Goal: Information Seeking & Learning: Learn about a topic

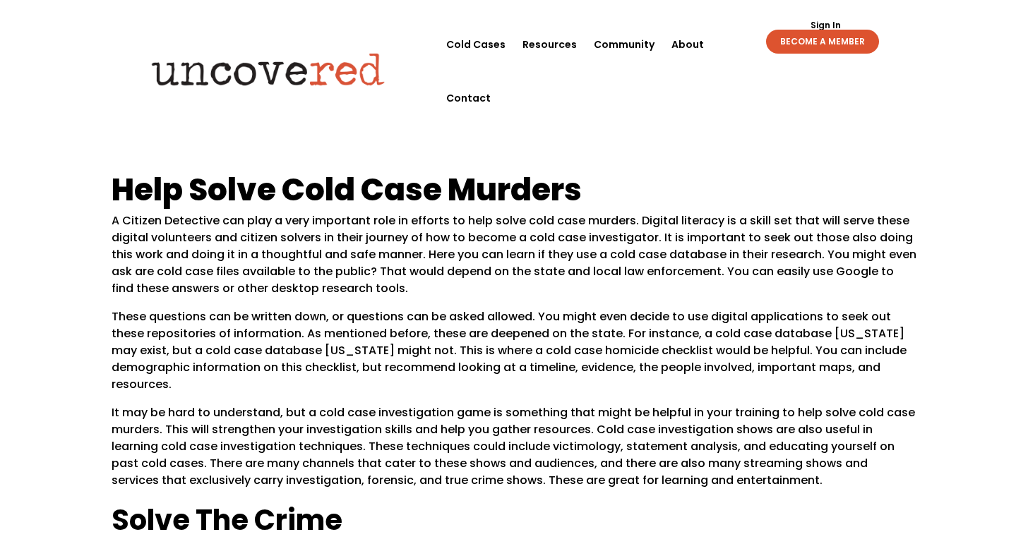
scroll to position [210, 0]
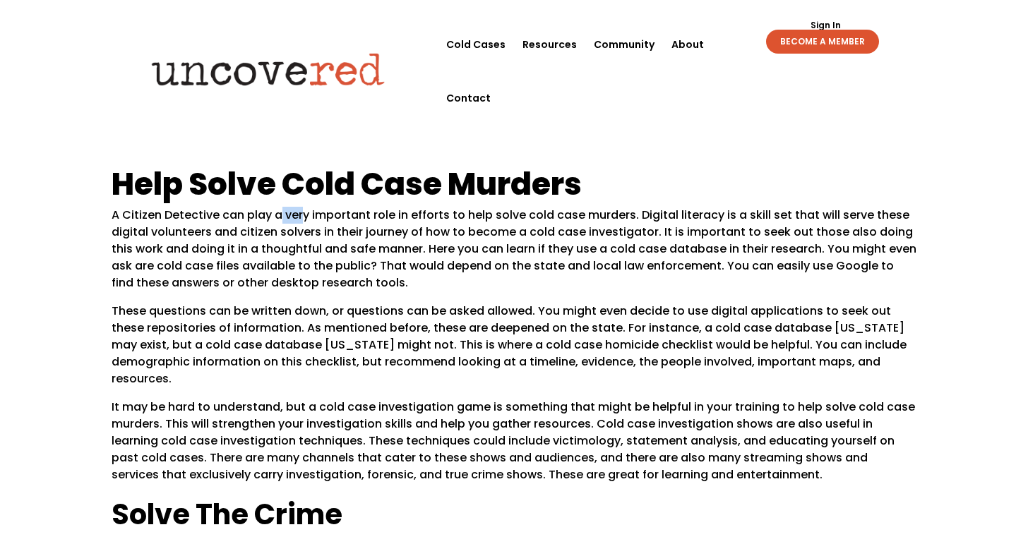
drag, startPoint x: 278, startPoint y: 220, endPoint x: 304, endPoint y: 221, distance: 26.2
click at [304, 221] on p "A Citizen Detective can play a very important role in efforts to help solve col…" at bounding box center [514, 255] width 805 height 96
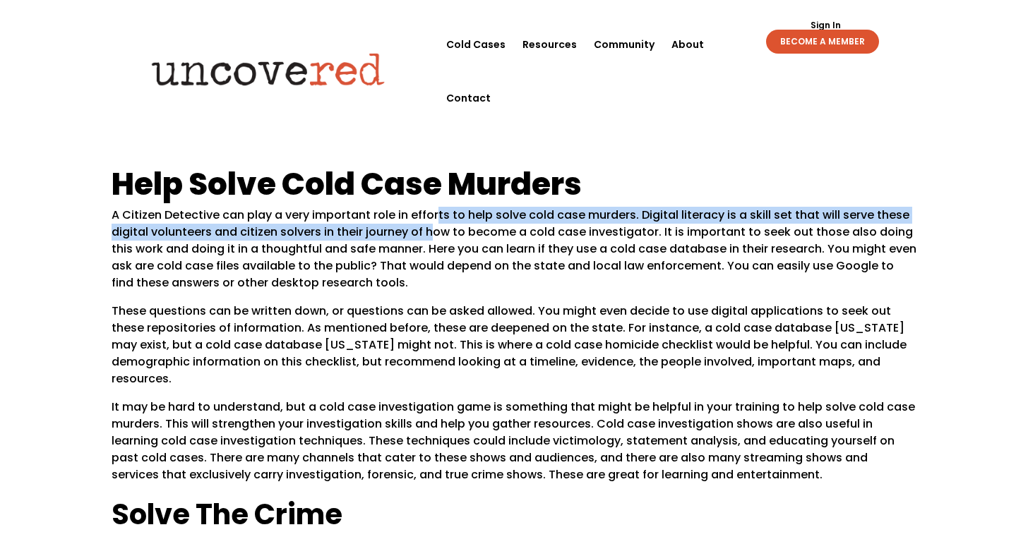
drag, startPoint x: 436, startPoint y: 214, endPoint x: 428, endPoint y: 234, distance: 21.5
click at [428, 234] on p "A Citizen Detective can play a very important role in efforts to help solve col…" at bounding box center [514, 255] width 805 height 96
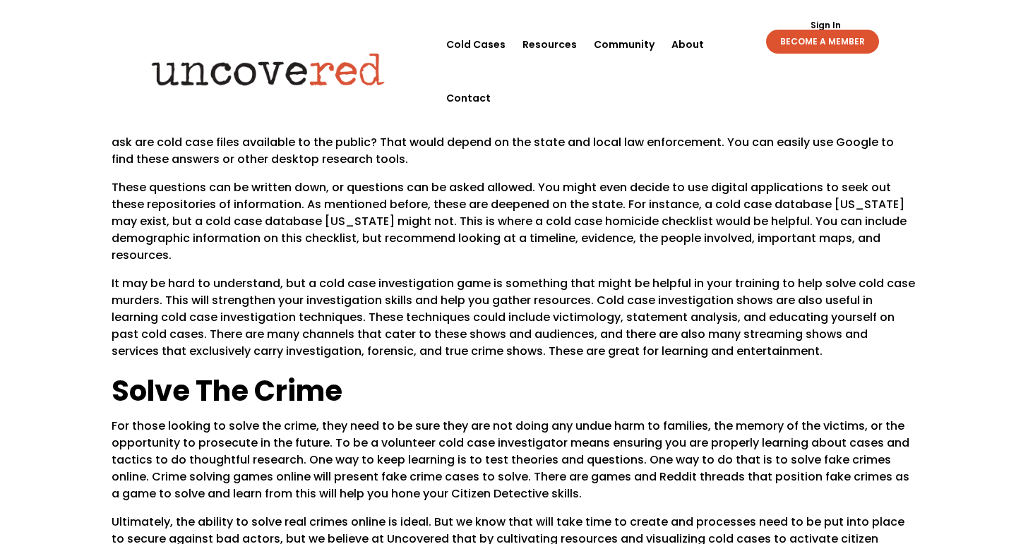
scroll to position [376, 0]
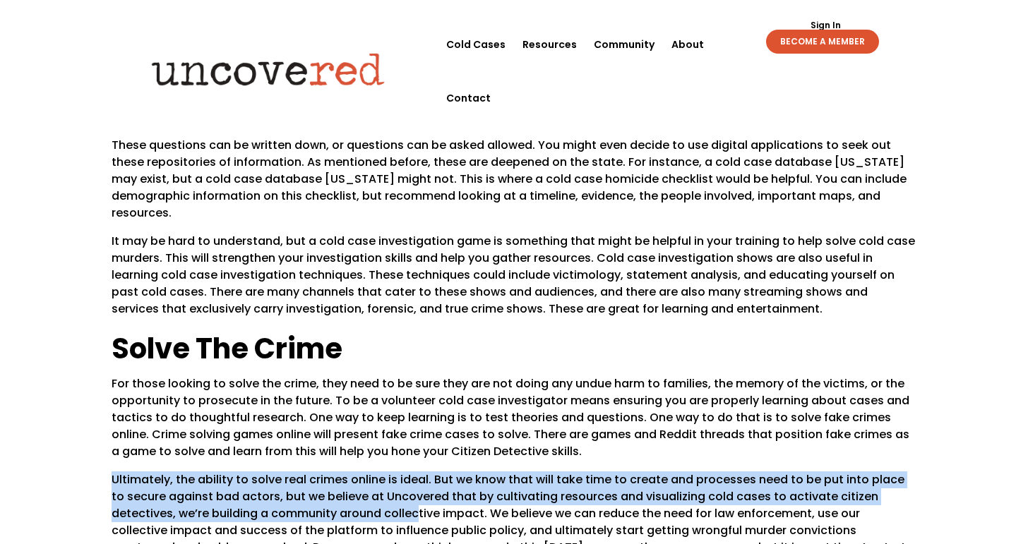
drag, startPoint x: 349, startPoint y: 495, endPoint x: 359, endPoint y: 446, distance: 49.9
click at [360, 446] on div "Help Solve Cold Case Murders A Citizen Detective can play a very important role…" at bounding box center [514, 318] width 805 height 633
click at [359, 446] on p "For those looking to solve the crime, they need to be sure they are not doing a…" at bounding box center [514, 424] width 805 height 96
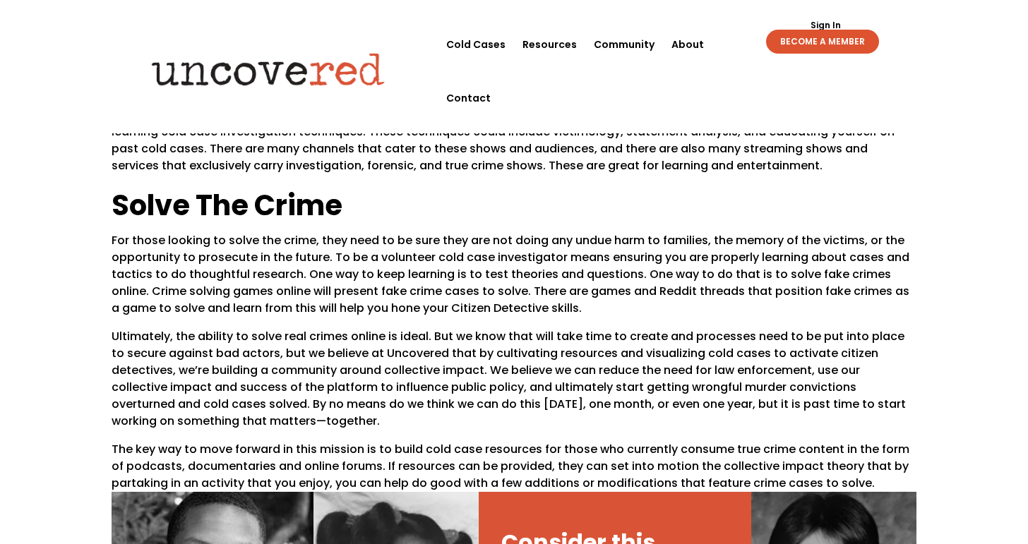
scroll to position [523, 0]
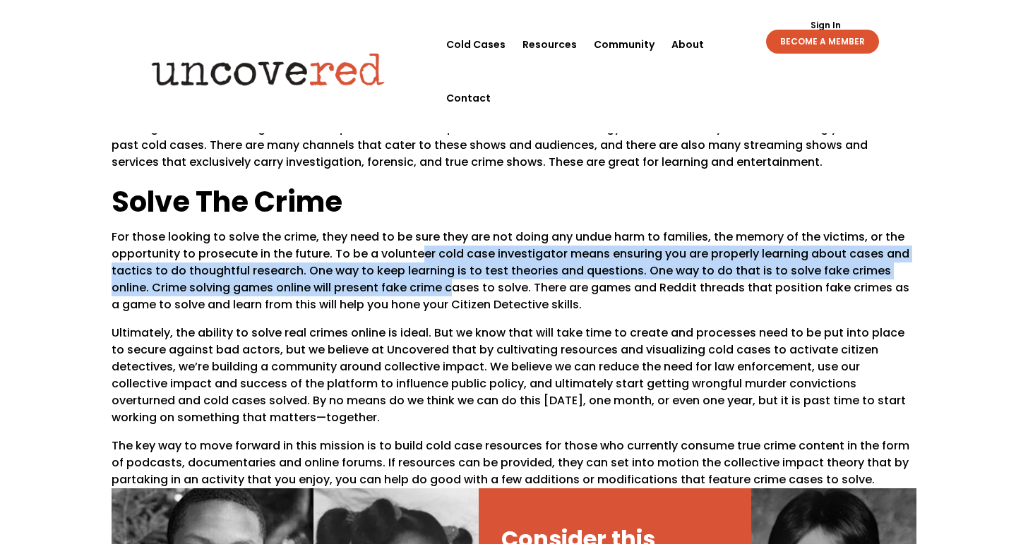
drag, startPoint x: 417, startPoint y: 234, endPoint x: 413, endPoint y: 264, distance: 29.9
click at [413, 264] on p "For those looking to solve the crime, they need to be sure they are not doing a…" at bounding box center [514, 277] width 805 height 96
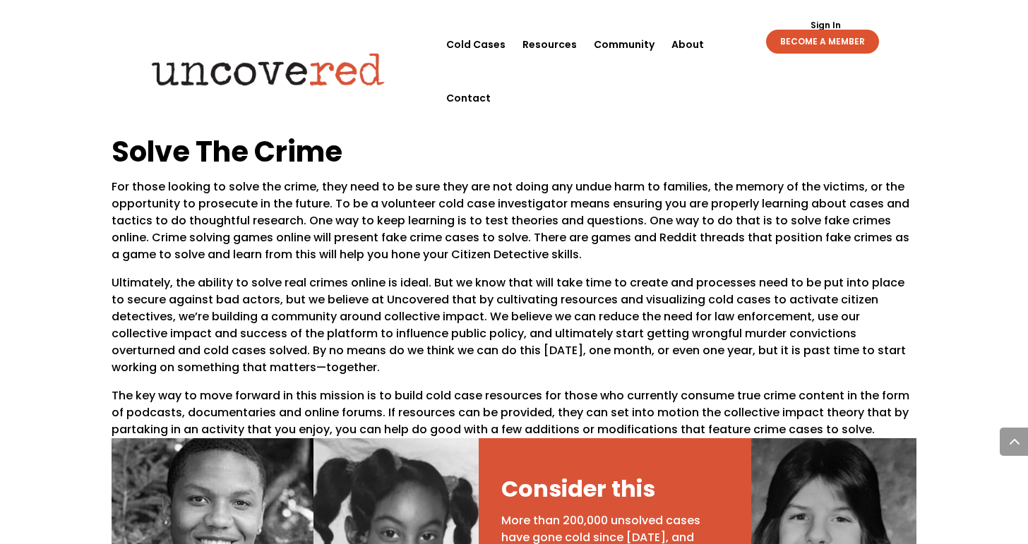
scroll to position [570, 0]
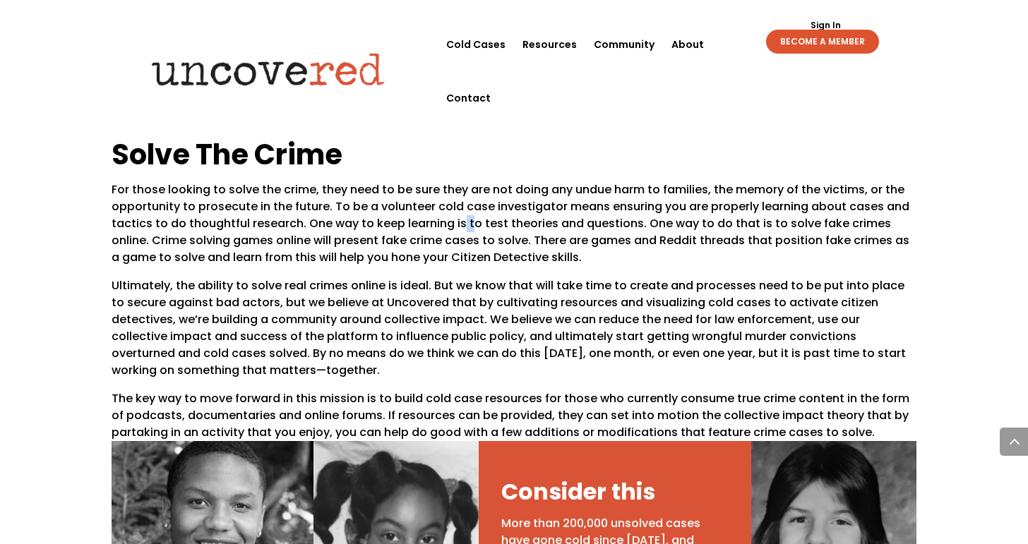
drag, startPoint x: 459, startPoint y: 210, endPoint x: 470, endPoint y: 206, distance: 11.8
click at [470, 206] on p "For those looking to solve the crime, they need to be sure they are not doing a…" at bounding box center [514, 229] width 805 height 96
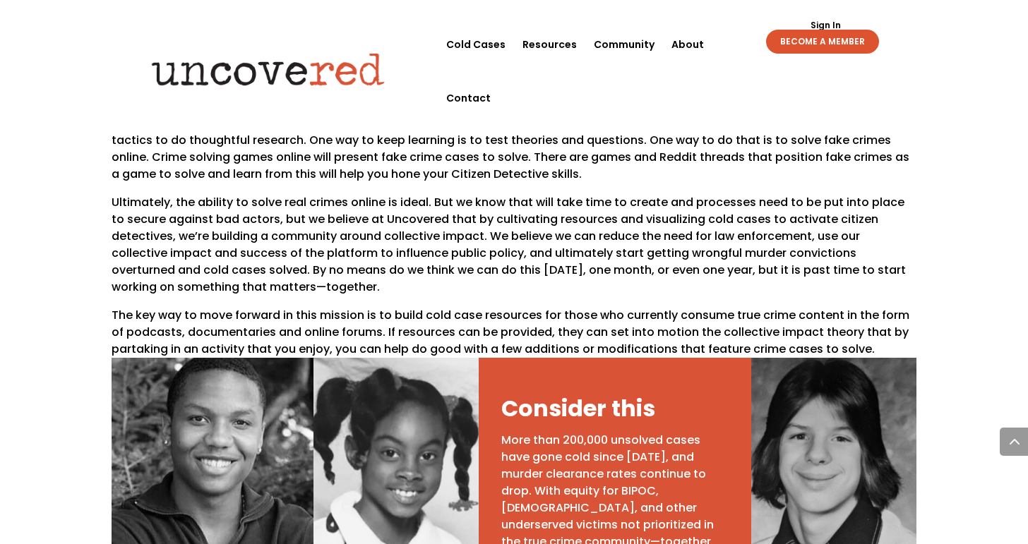
scroll to position [648, 0]
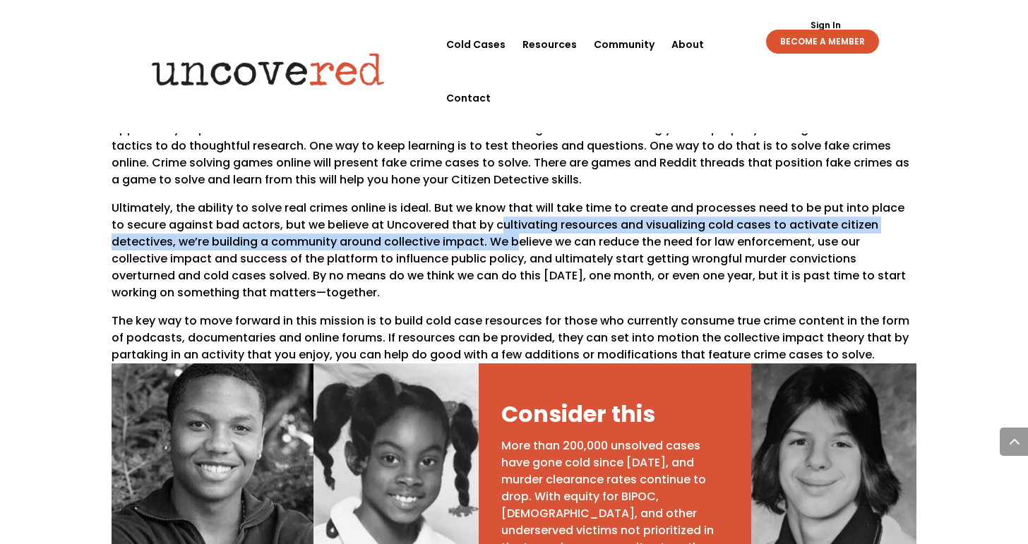
drag, startPoint x: 451, startPoint y: 217, endPoint x: 482, endPoint y: 204, distance: 33.6
click at [483, 204] on p "Ultimately, the ability to solve real crimes online is ideal. But we know that …" at bounding box center [514, 256] width 805 height 113
click at [482, 204] on p "Ultimately, the ability to solve real crimes online is ideal. But we know that …" at bounding box center [514, 256] width 805 height 113
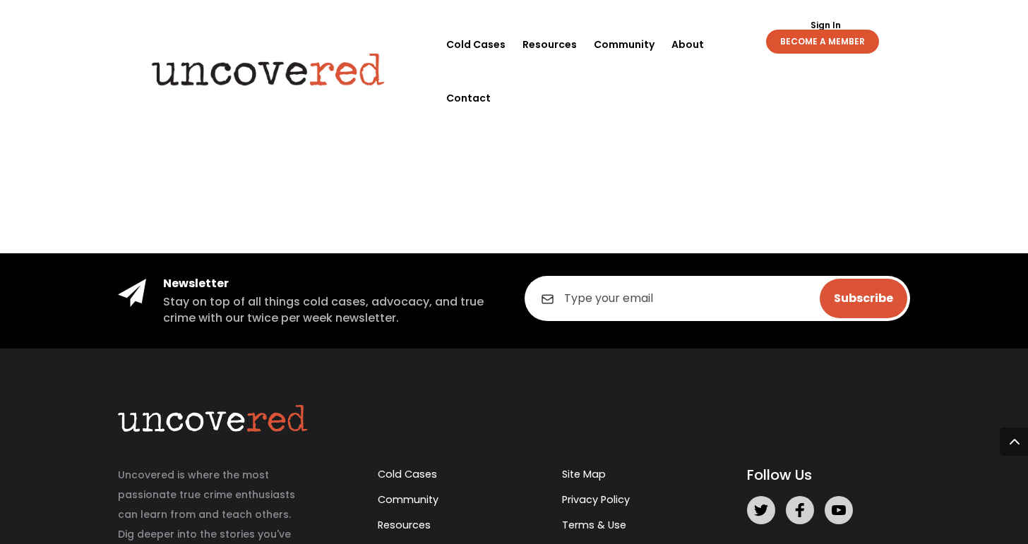
scroll to position [2786, 0]
